Goal: Information Seeking & Learning: Find contact information

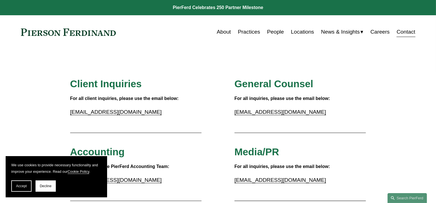
click at [21, 185] on span "Accept" at bounding box center [21, 186] width 11 height 4
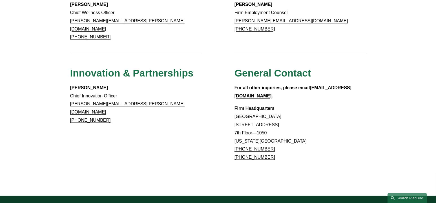
scroll to position [423, 0]
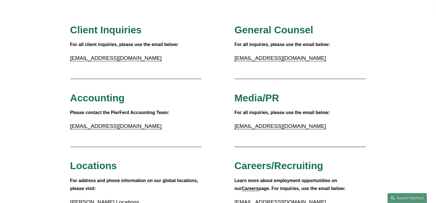
scroll to position [56, 0]
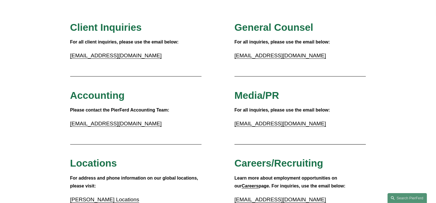
drag, startPoint x: 30, startPoint y: 85, endPoint x: 8, endPoint y: 80, distance: 22.6
click at [174, 124] on p "[EMAIL_ADDRESS][DOMAIN_NAME]" at bounding box center [136, 124] width 132 height 10
drag, startPoint x: 152, startPoint y: 124, endPoint x: 65, endPoint y: 124, distance: 86.9
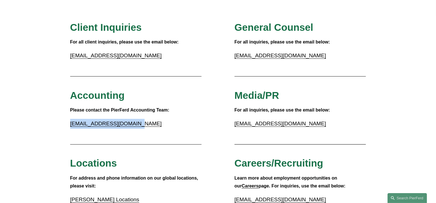
copy link "[EMAIL_ADDRESS][DOMAIN_NAME]"
